Goal: Browse casually: Explore the website without a specific task or goal

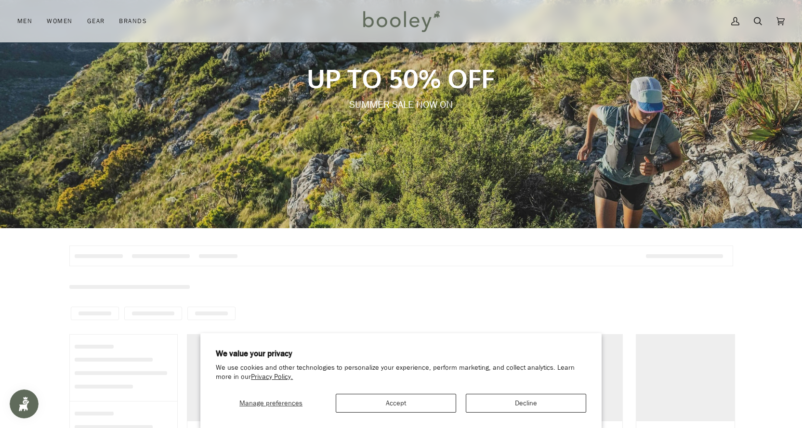
scroll to position [289, 0]
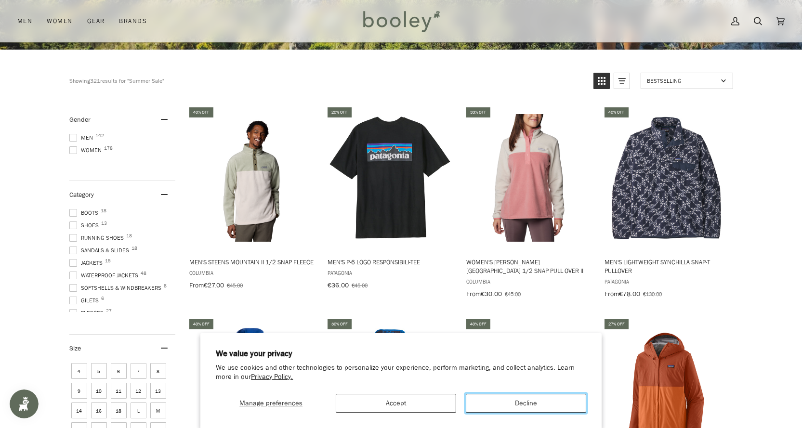
click at [540, 405] on button "Decline" at bounding box center [526, 403] width 120 height 19
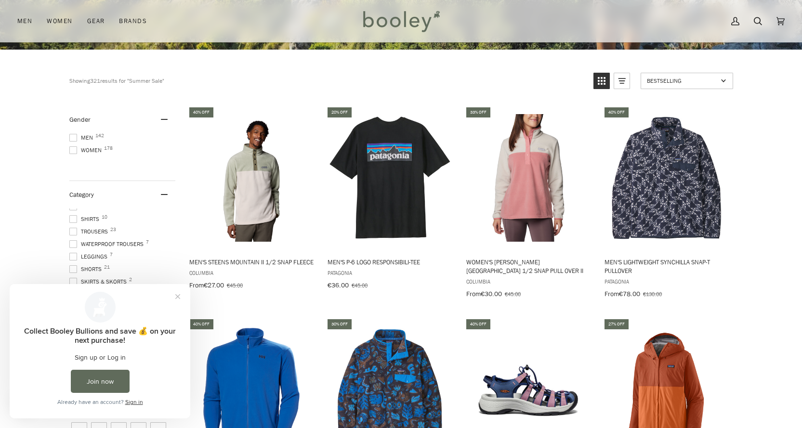
scroll to position [145, 0]
click at [177, 298] on button "Close prompt" at bounding box center [177, 296] width 17 height 17
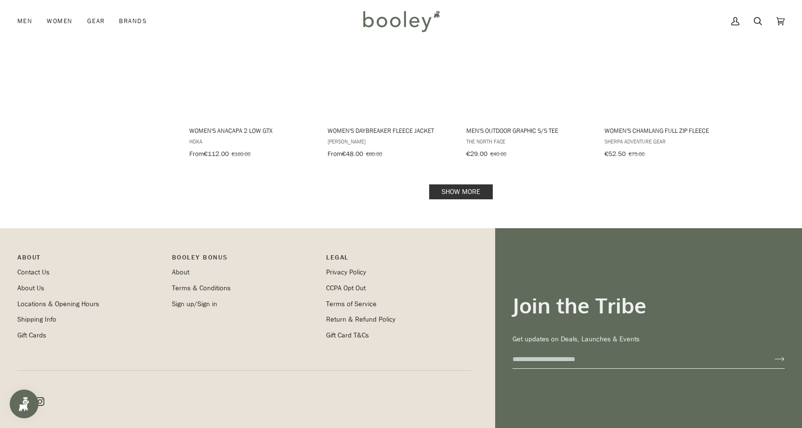
scroll to position [1253, 0]
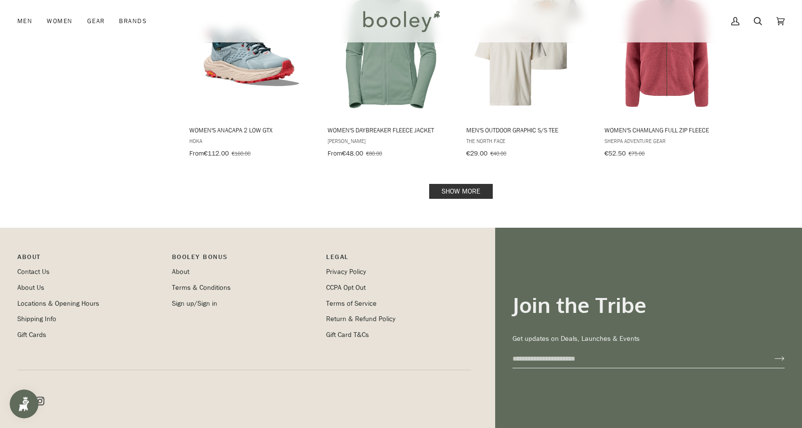
click at [472, 184] on link "Show more" at bounding box center [461, 191] width 64 height 15
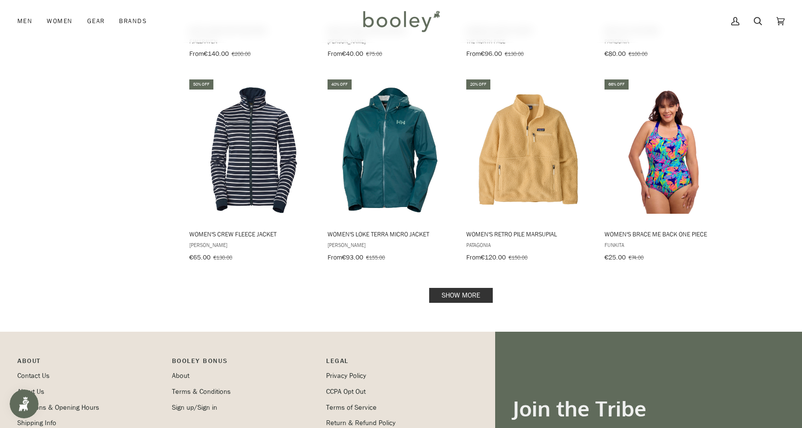
scroll to position [2168, 0]
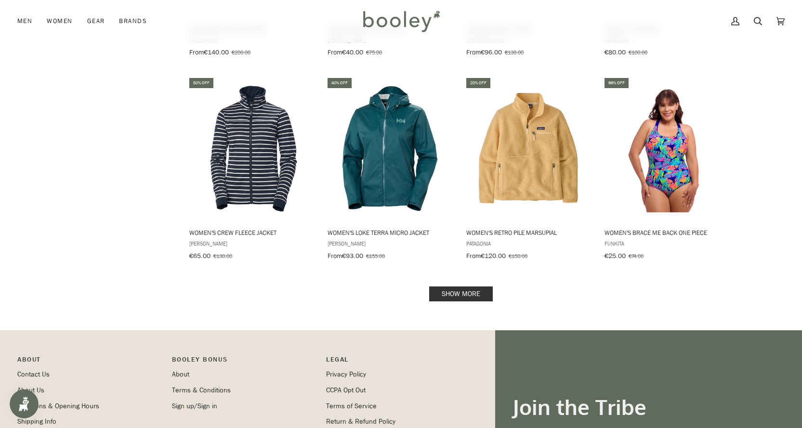
click at [475, 287] on link "Show more" at bounding box center [461, 294] width 64 height 15
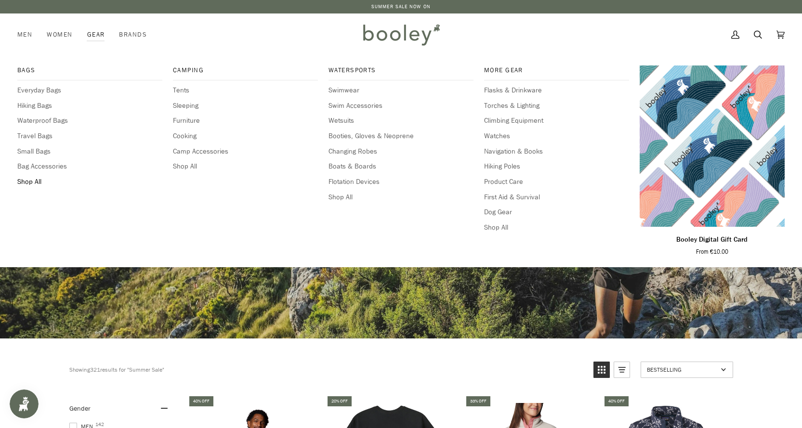
click at [31, 182] on span "Shop All" at bounding box center [89, 182] width 145 height 11
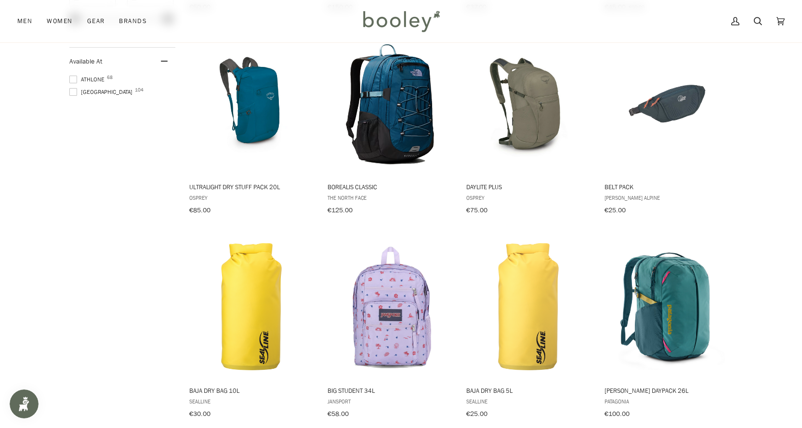
scroll to position [867, 0]
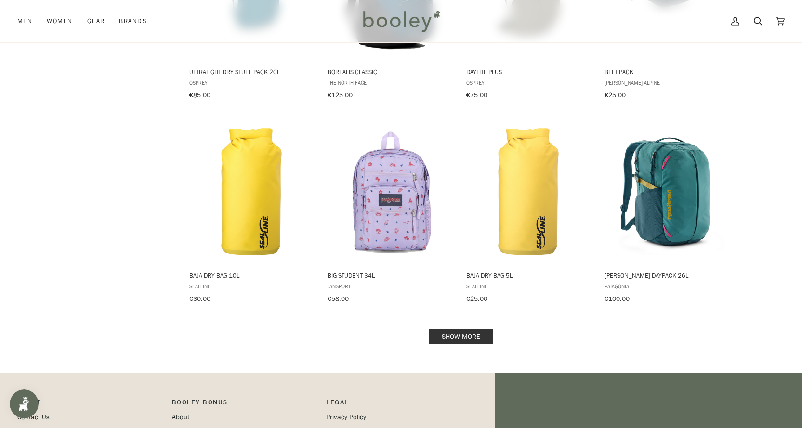
click at [464, 333] on link "Show more" at bounding box center [461, 337] width 64 height 15
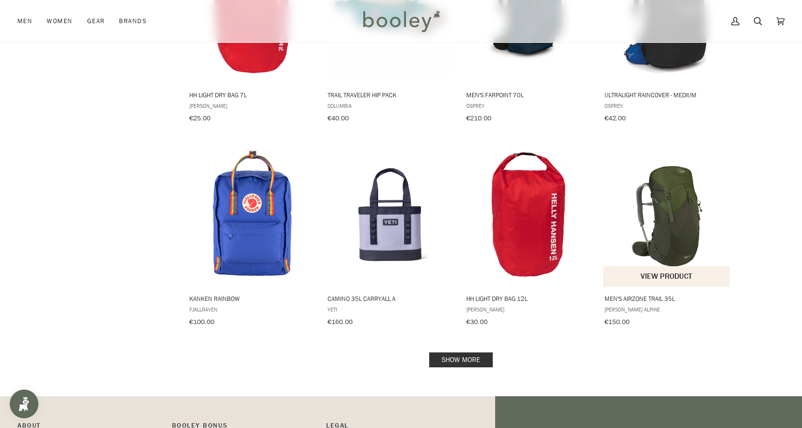
scroll to position [1879, 0]
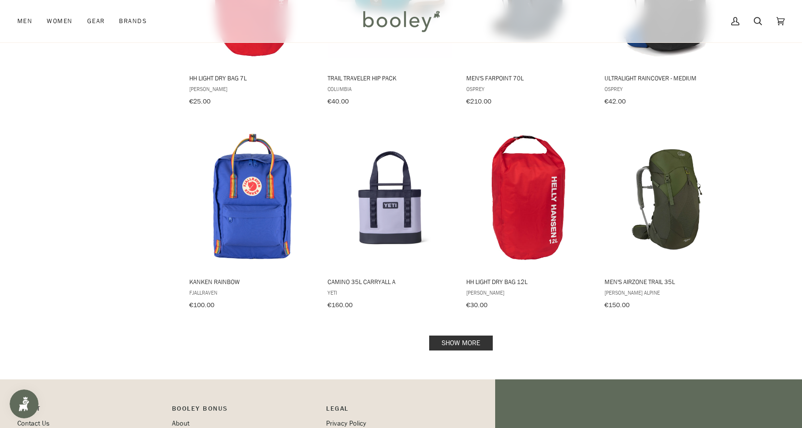
click at [465, 336] on link "Show more" at bounding box center [461, 343] width 64 height 15
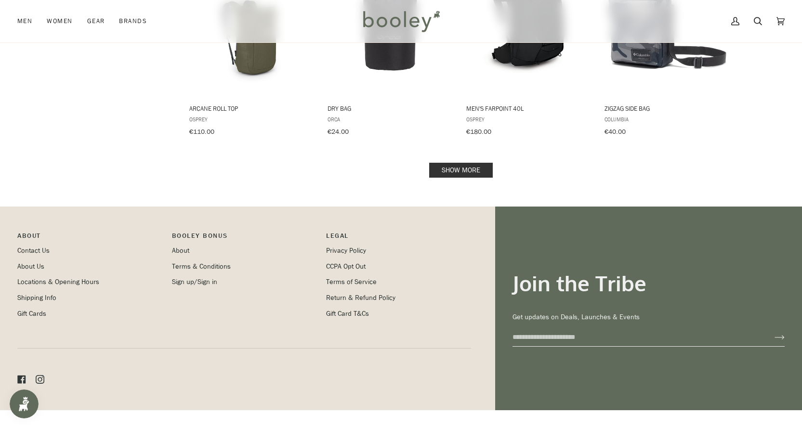
scroll to position [3081, 0]
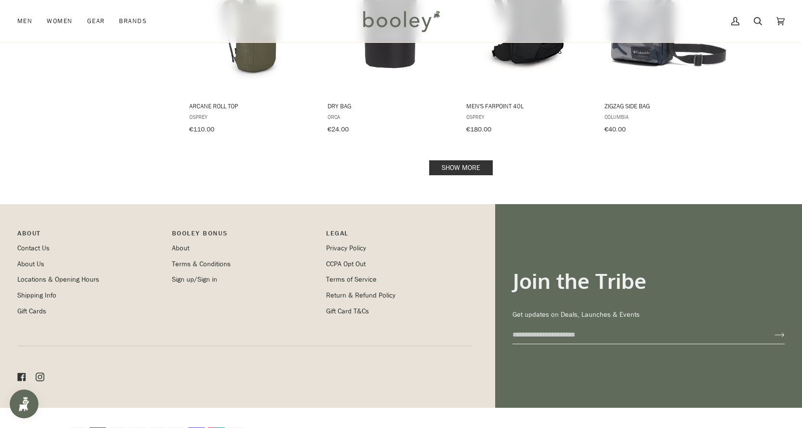
click at [482, 160] on link "Show more" at bounding box center [461, 167] width 64 height 15
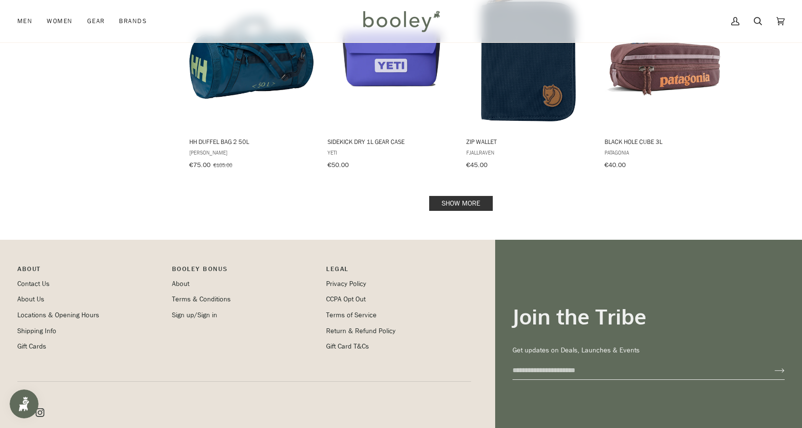
scroll to position [4092, 0]
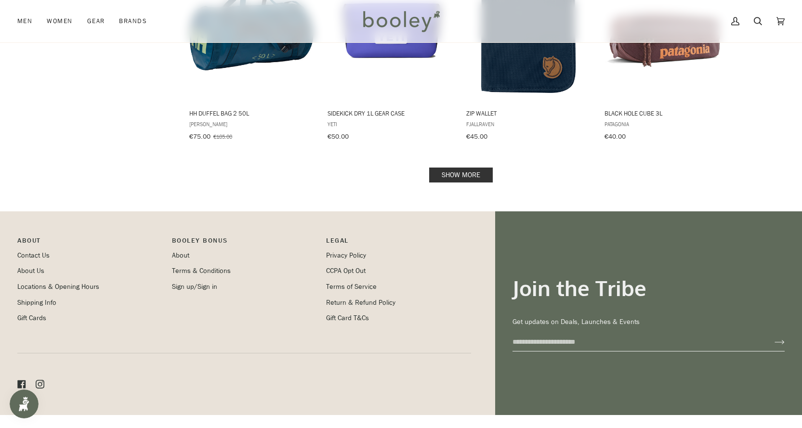
click at [478, 168] on link "Show more" at bounding box center [461, 175] width 64 height 15
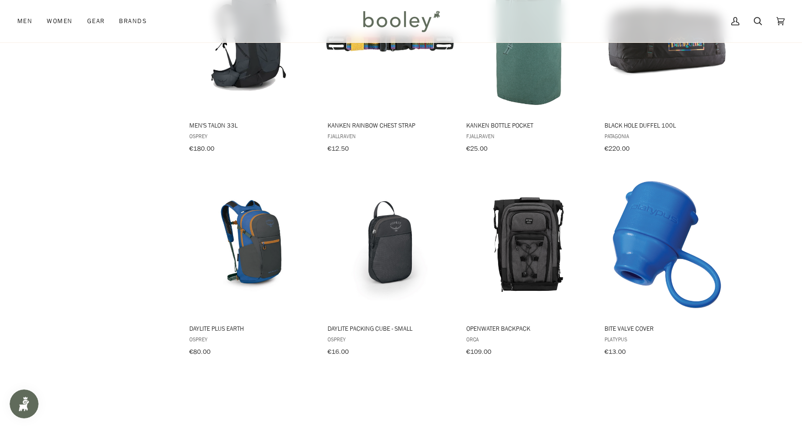
scroll to position [4941, 0]
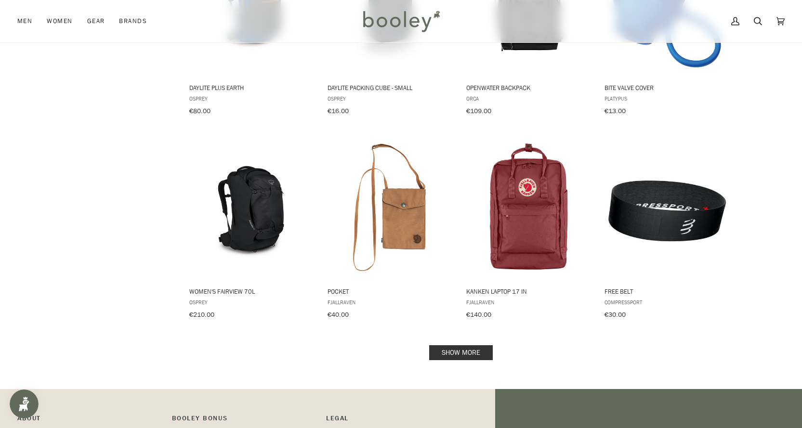
click at [486, 345] on link "Show more" at bounding box center [461, 352] width 64 height 15
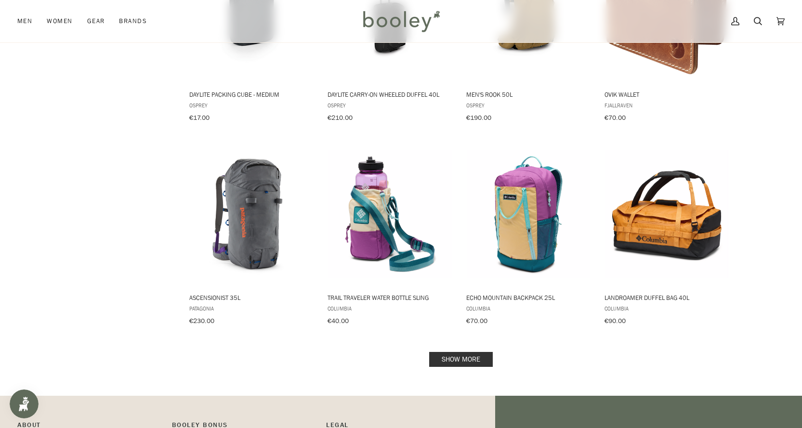
scroll to position [5953, 0]
click at [458, 352] on link "Show more" at bounding box center [461, 359] width 64 height 15
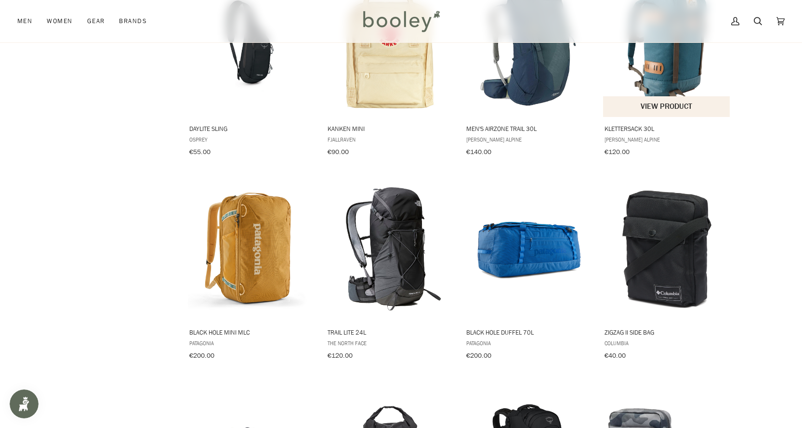
scroll to position [2483, 0]
